Goal: Task Accomplishment & Management: Use online tool/utility

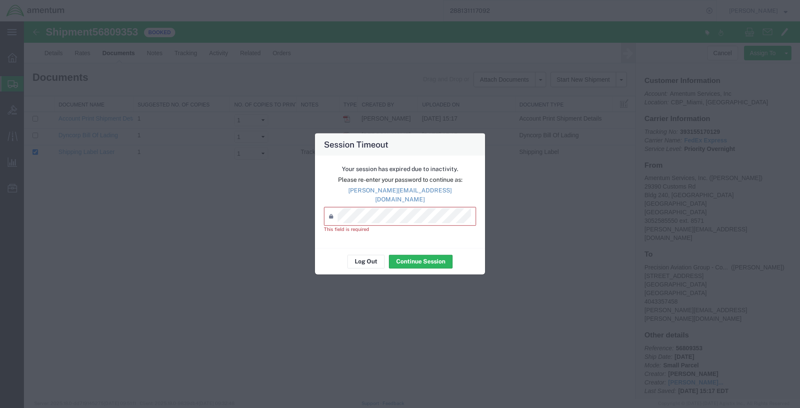
click at [434, 195] on p "[PERSON_NAME][EMAIL_ADDRESS][DOMAIN_NAME]" at bounding box center [400, 195] width 152 height 18
click at [434, 194] on p "[PERSON_NAME][EMAIL_ADDRESS][DOMAIN_NAME]" at bounding box center [400, 195] width 152 height 18
copy div "[PERSON_NAME][EMAIL_ADDRESS][DOMAIN_NAME]"
click at [378, 256] on button "Log Out" at bounding box center [366, 261] width 37 height 14
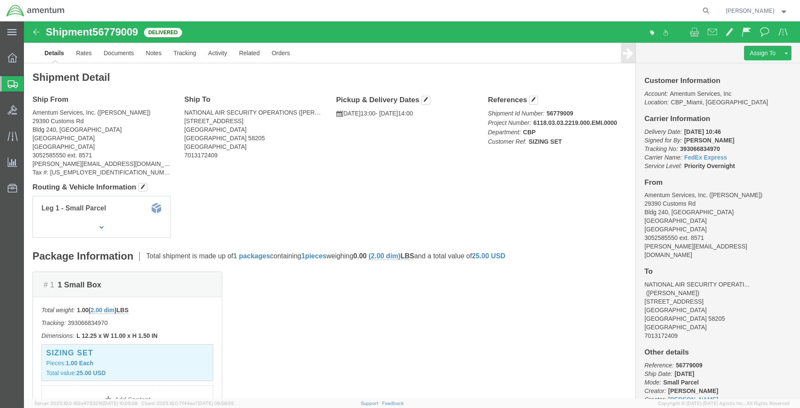
click at [0, 0] on span "Shipment Manager" at bounding box center [0, 0] width 0 height 0
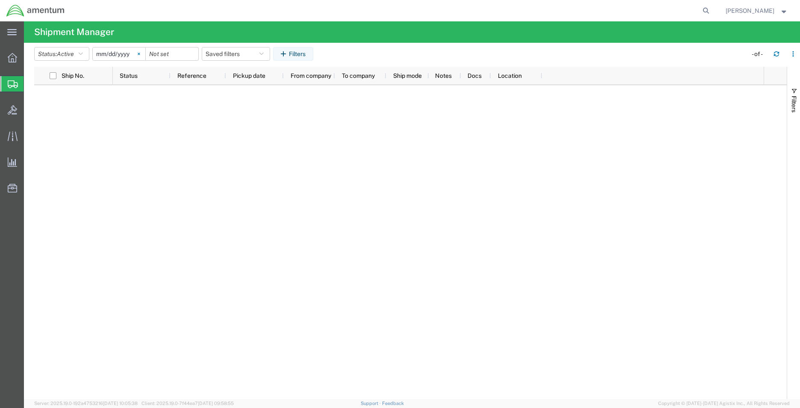
click at [140, 53] on icon at bounding box center [139, 54] width 3 height 3
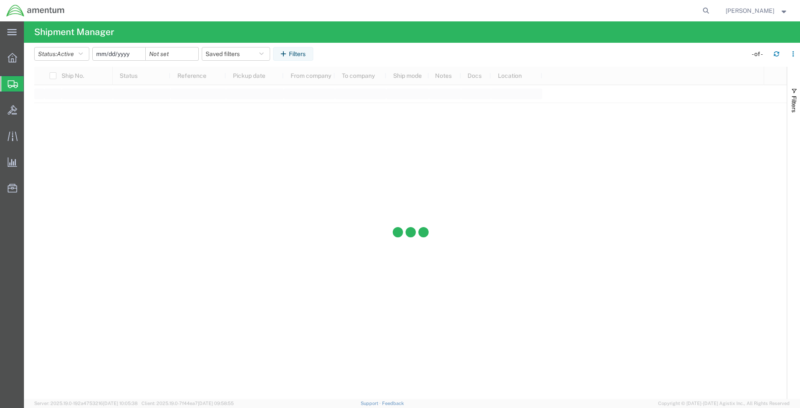
click at [130, 55] on input "date" at bounding box center [119, 53] width 53 height 13
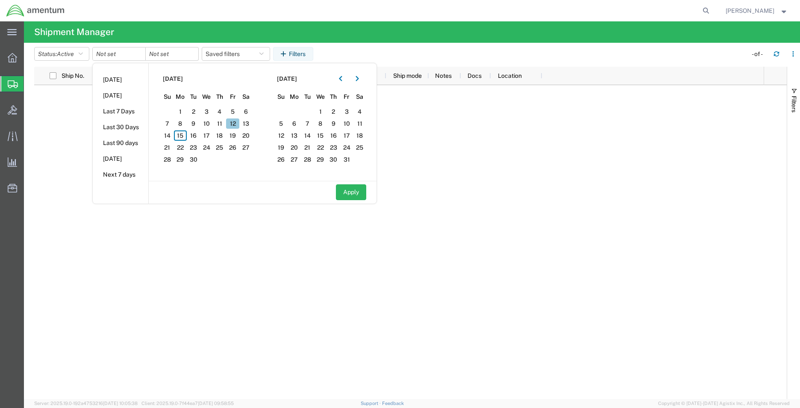
click at [239, 124] on span "12" at bounding box center [232, 123] width 13 height 10
click at [234, 124] on span "12" at bounding box center [232, 123] width 13 height 10
click at [235, 124] on span "12" at bounding box center [232, 123] width 13 height 10
click at [357, 192] on button "Apply" at bounding box center [351, 192] width 30 height 16
type input "[DATE]"
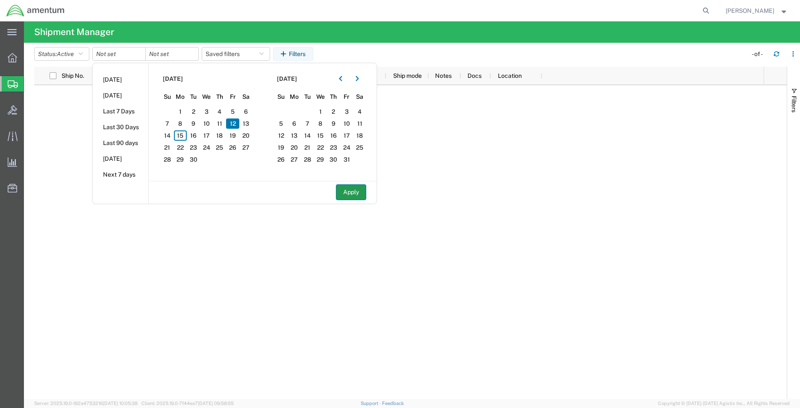
type input "[DATE]"
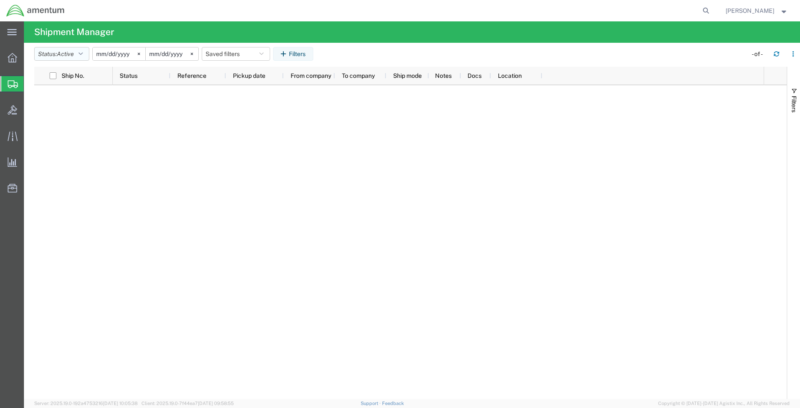
click at [86, 57] on button "Status: Active" at bounding box center [61, 54] width 55 height 14
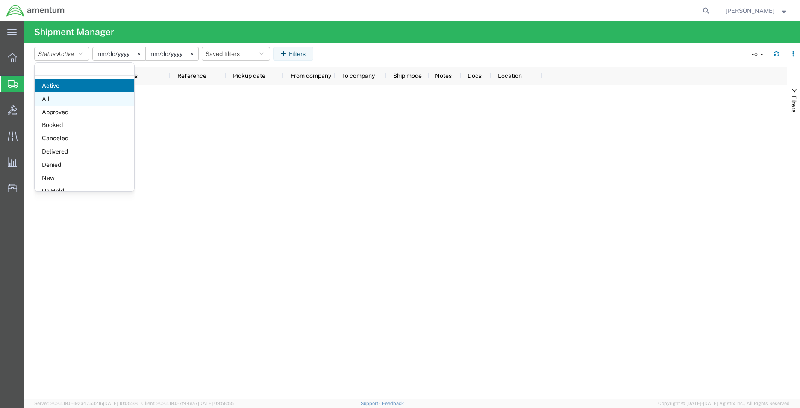
click at [91, 100] on span "All" at bounding box center [85, 98] width 100 height 13
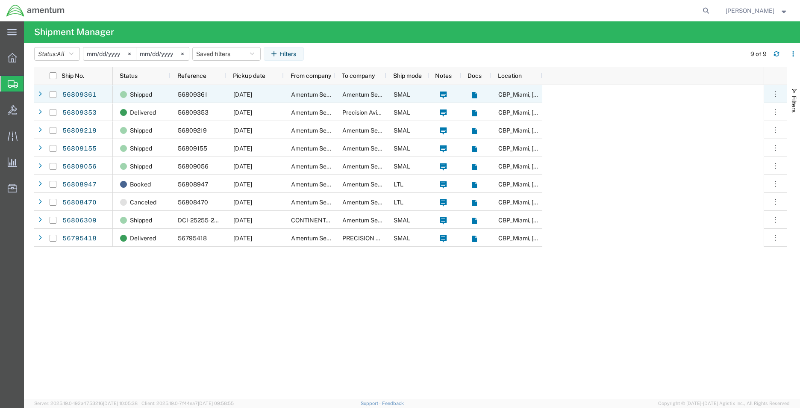
click at [247, 100] on div "[DATE]" at bounding box center [255, 94] width 58 height 18
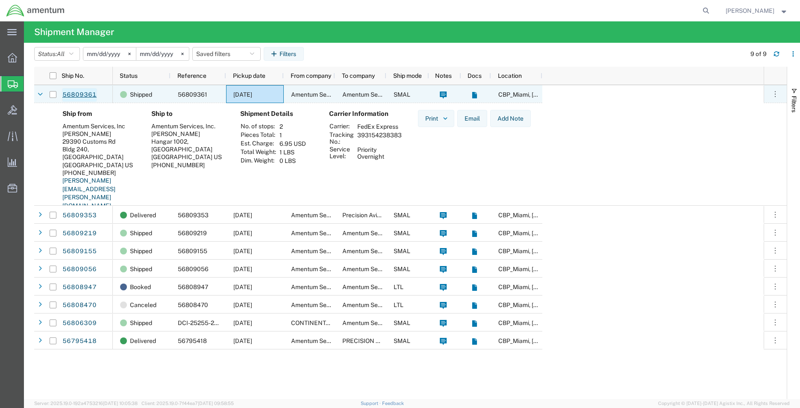
click at [84, 93] on link "56809361" at bounding box center [79, 95] width 35 height 14
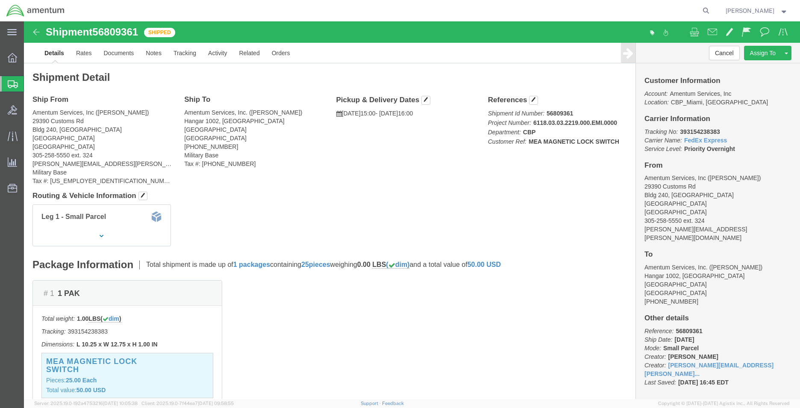
click img
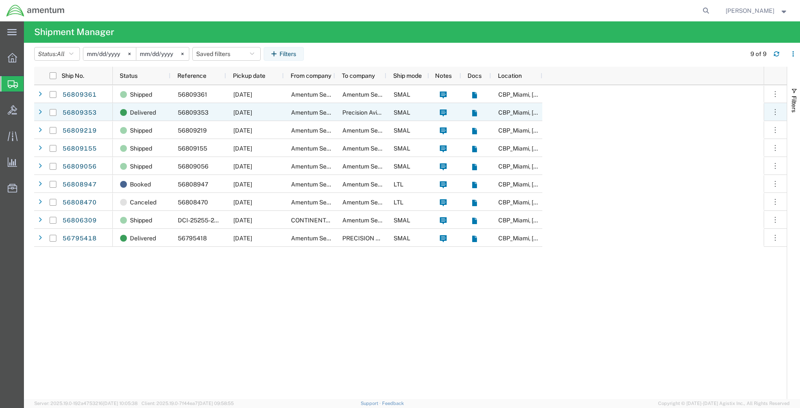
click at [228, 113] on div "[DATE]" at bounding box center [255, 112] width 58 height 18
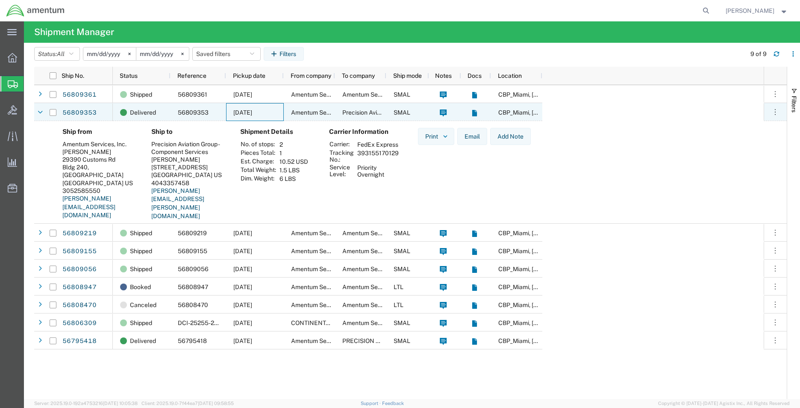
click at [228, 113] on div "[DATE]" at bounding box center [255, 112] width 58 height 18
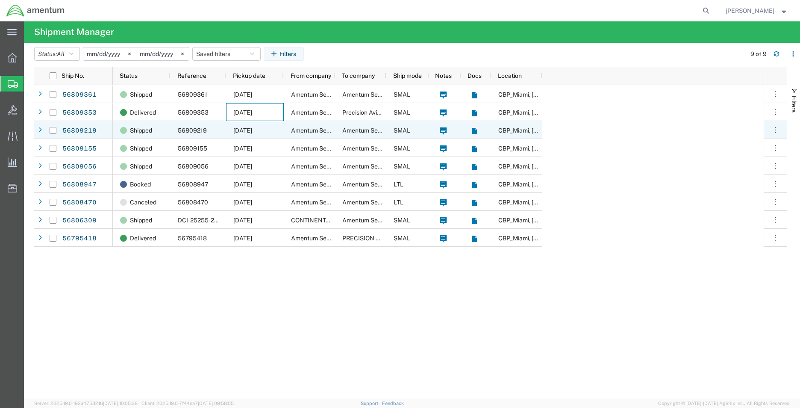
click at [231, 127] on div "[DATE]" at bounding box center [255, 130] width 58 height 18
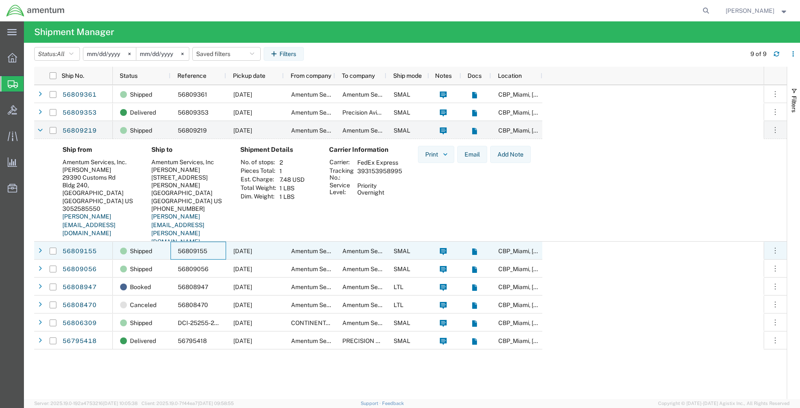
click at [222, 248] on div "56809155" at bounding box center [199, 251] width 56 height 18
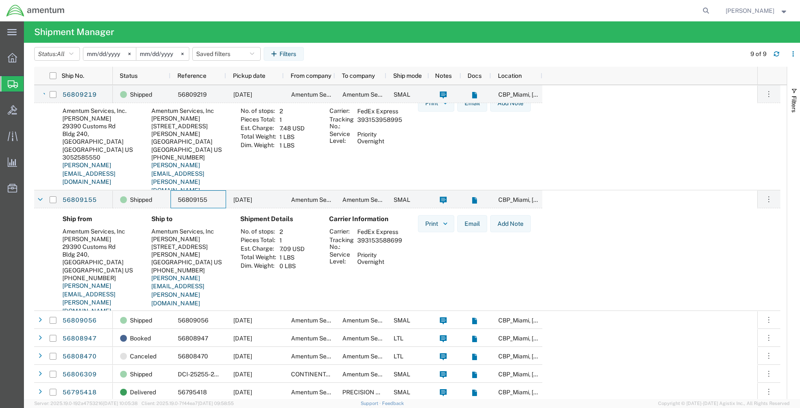
scroll to position [53, 0]
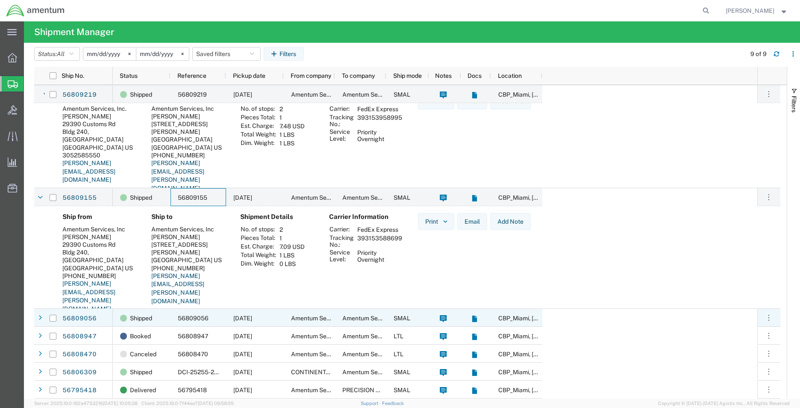
click at [201, 319] on span "56809056" at bounding box center [193, 318] width 31 height 7
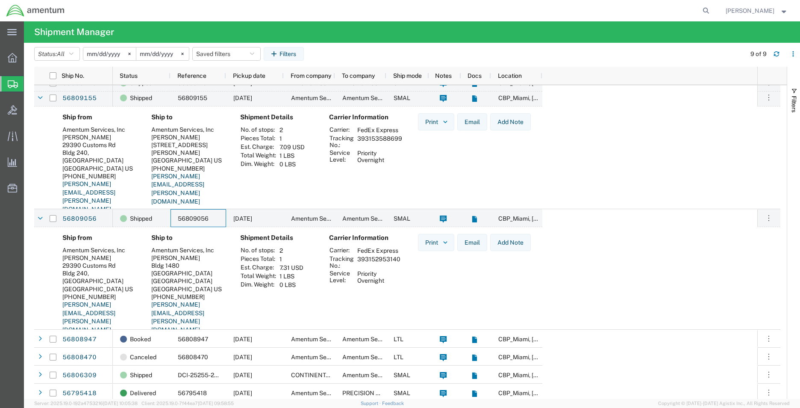
scroll to position [156, 0]
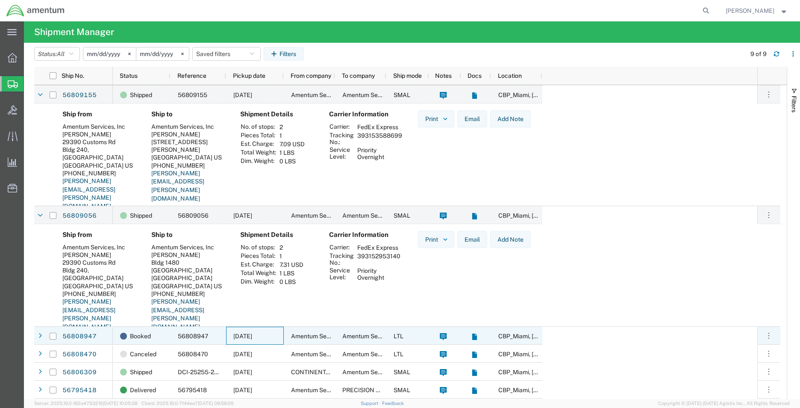
click at [230, 336] on div "[DATE]" at bounding box center [255, 336] width 58 height 18
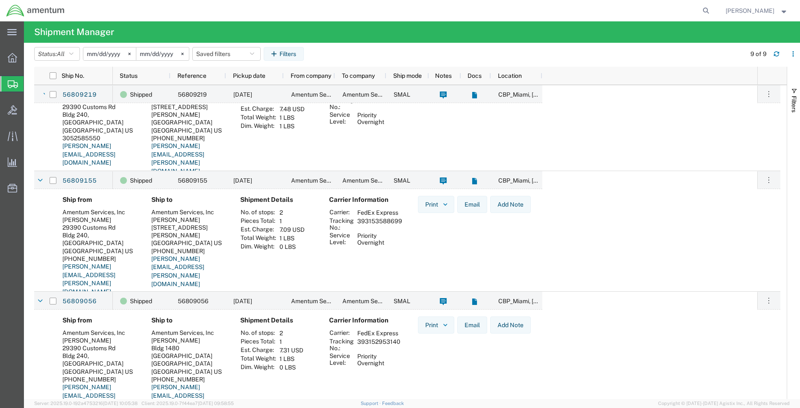
scroll to position [0, 0]
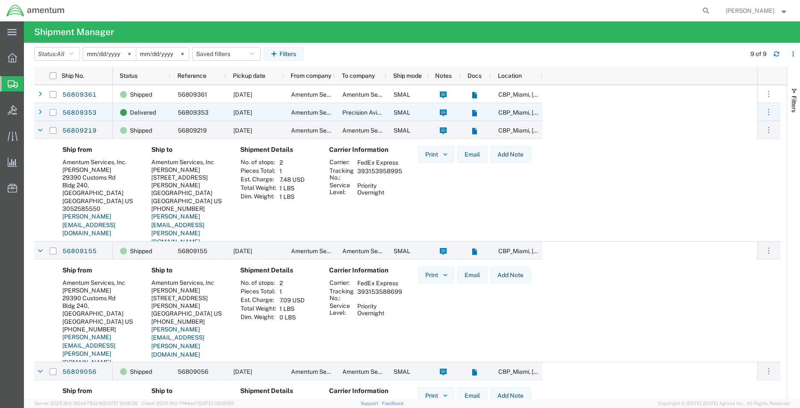
click at [217, 113] on div "56809353" at bounding box center [199, 112] width 56 height 18
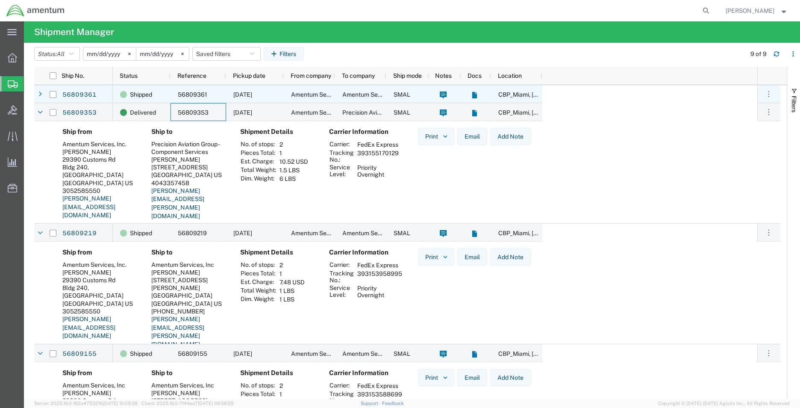
click at [215, 98] on div "56809361" at bounding box center [199, 94] width 56 height 18
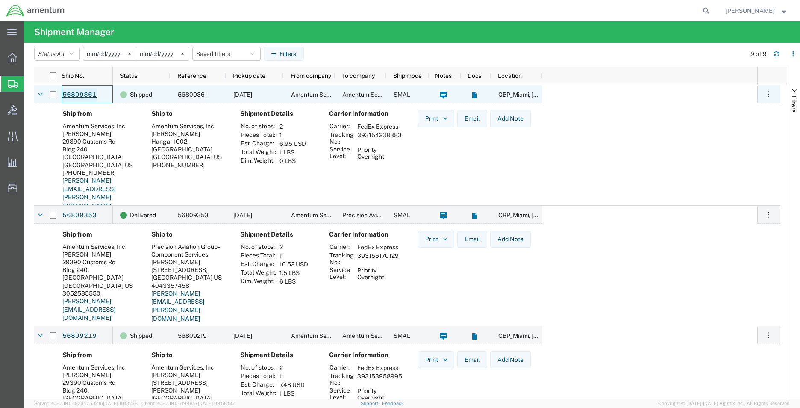
click at [94, 90] on link "56809361" at bounding box center [79, 95] width 35 height 14
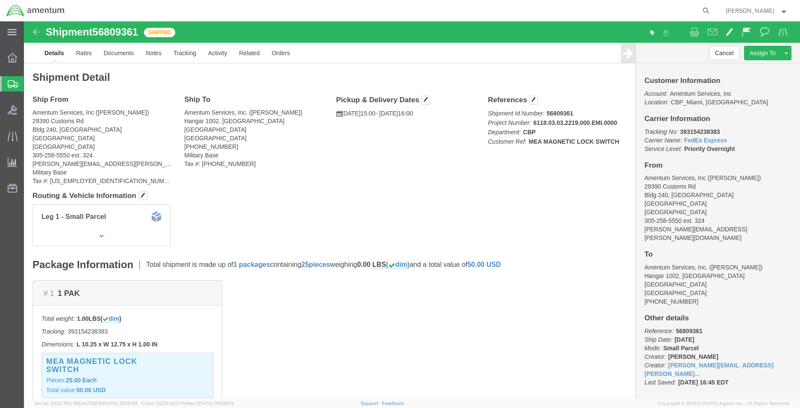
click b "393154238383"
click at [0, 0] on span "Create Shipment" at bounding box center [0, 0] width 0 height 0
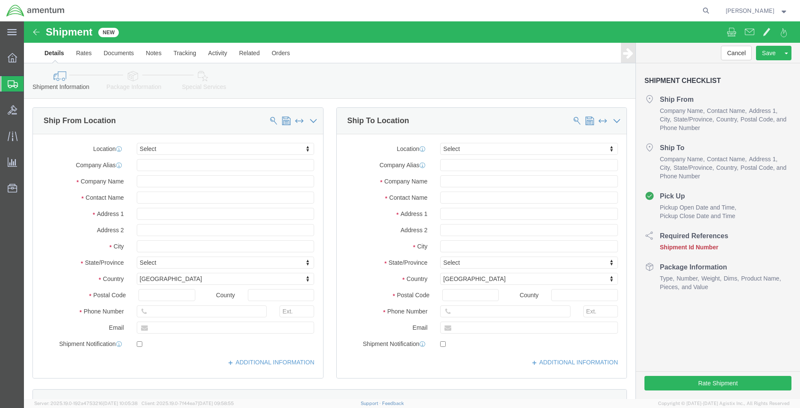
select select
